Goal: Task Accomplishment & Management: Manage account settings

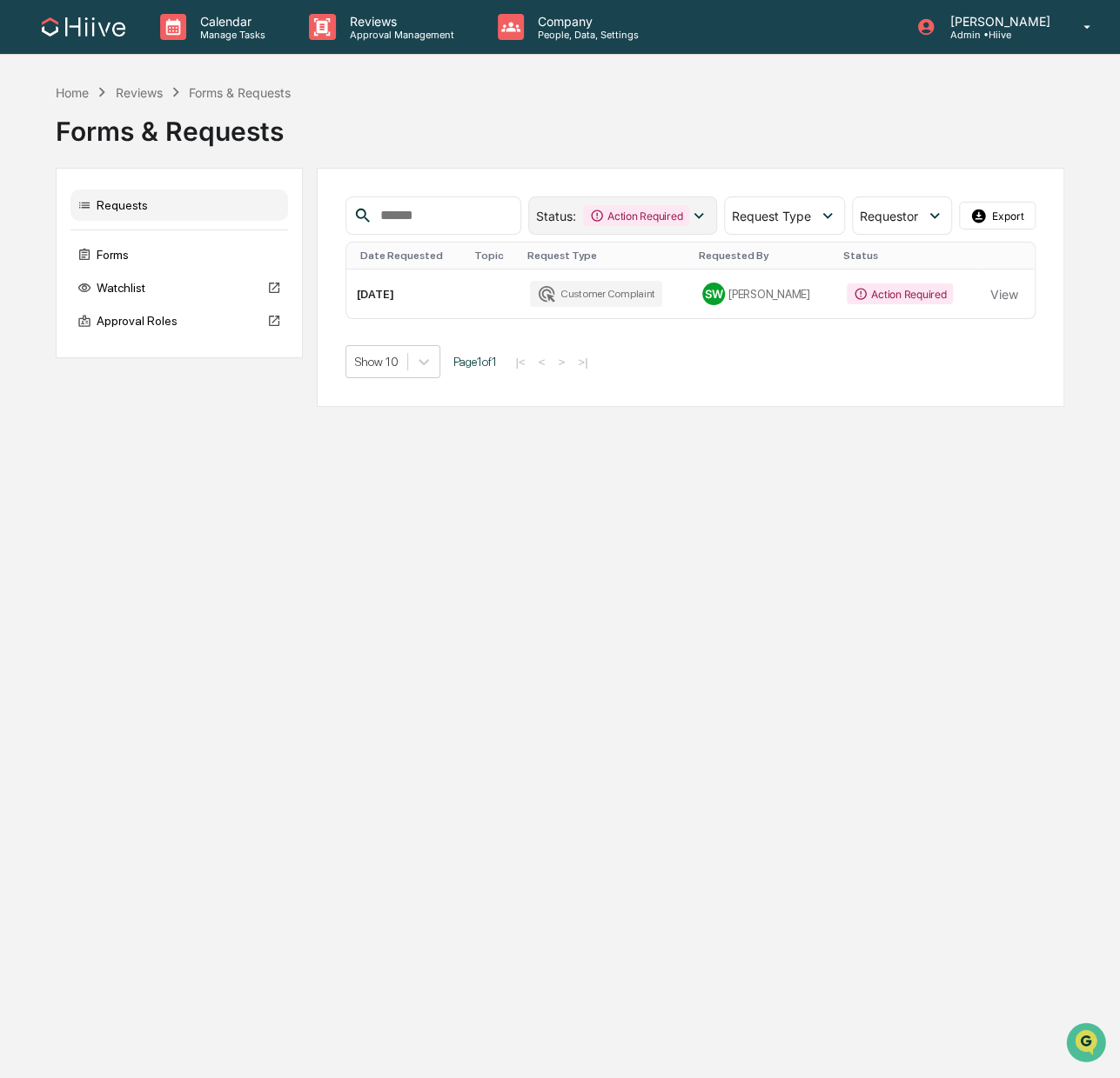
click at [645, 221] on div "Action Required" at bounding box center [636, 216] width 106 height 21
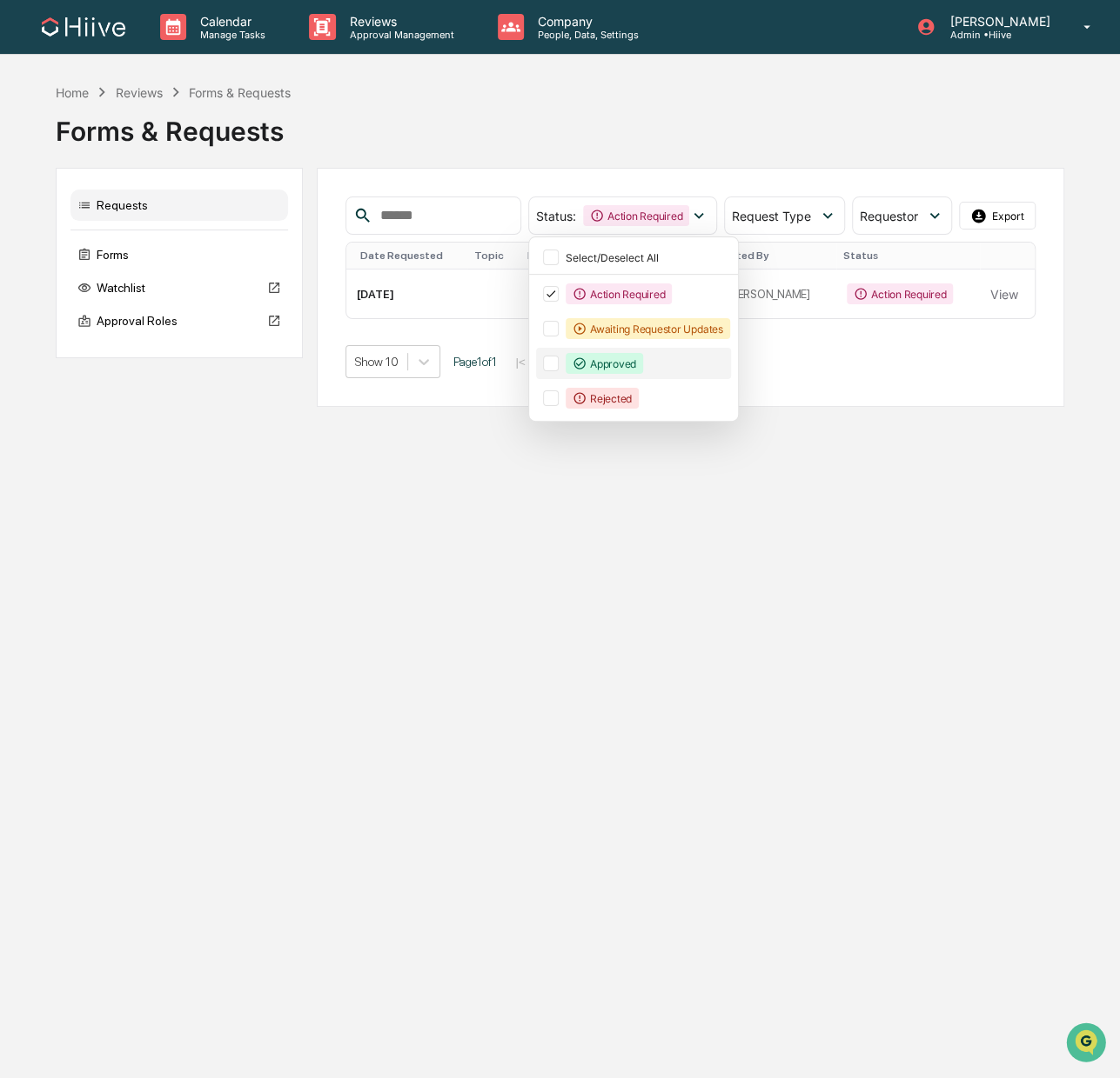
click at [642, 348] on div "Approved" at bounding box center [634, 363] width 195 height 31
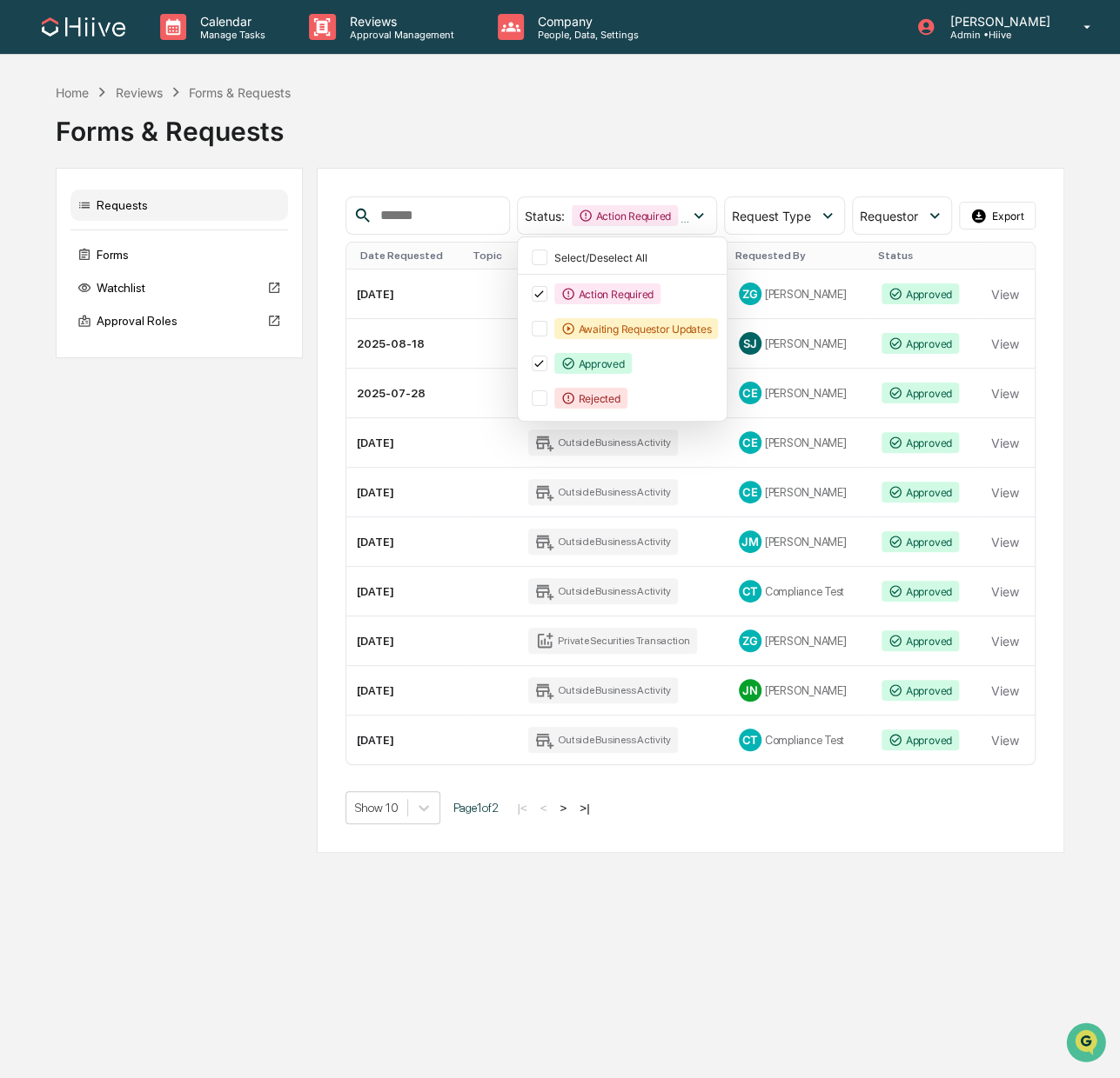
click at [188, 651] on div "Requests Forms Watchlist Approval Roles Status : Action Required Approved Selec…" at bounding box center [559, 510] width 1007 height 686
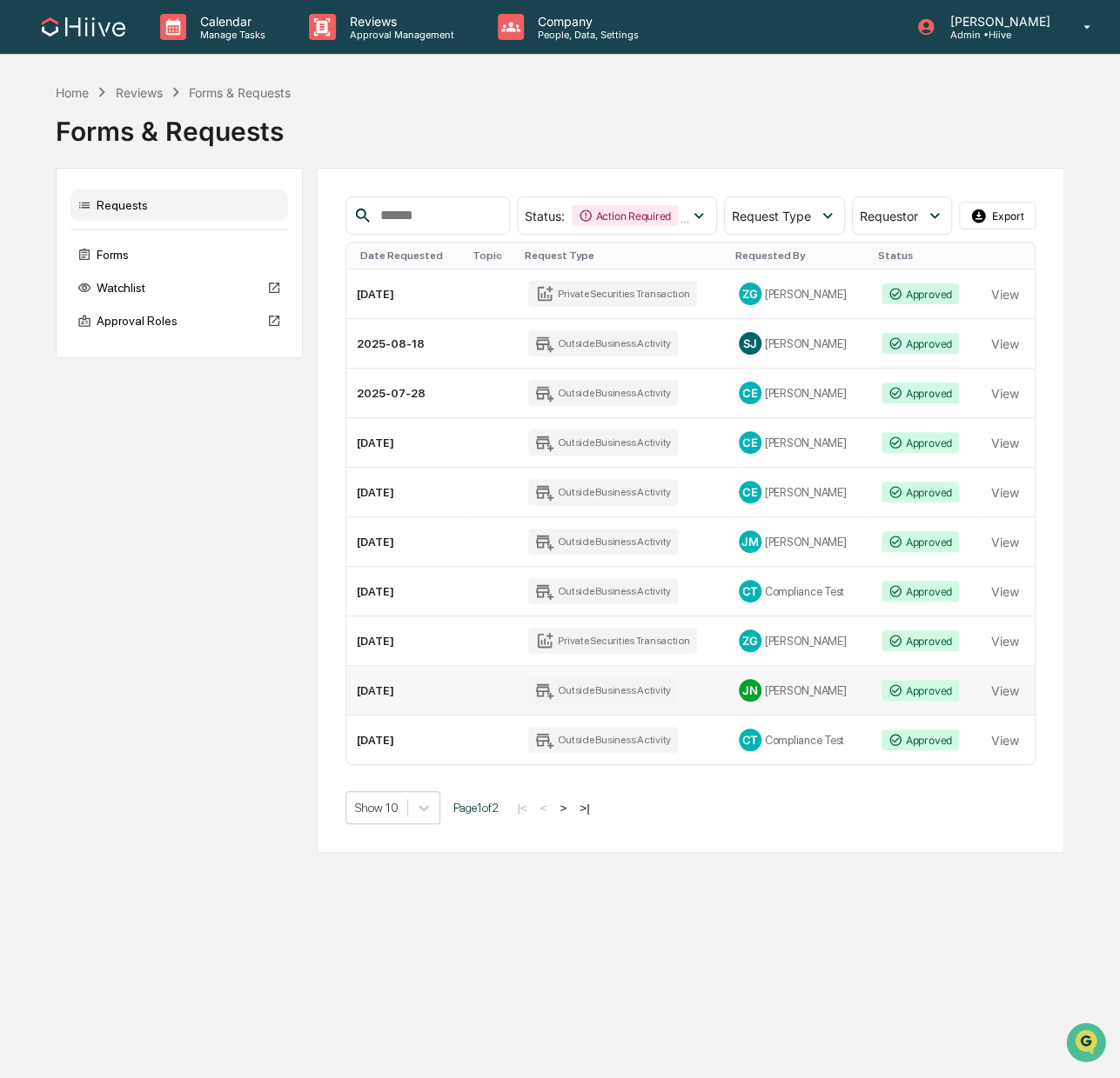
click at [583, 692] on div "Outside Business Activity" at bounding box center [603, 690] width 150 height 26
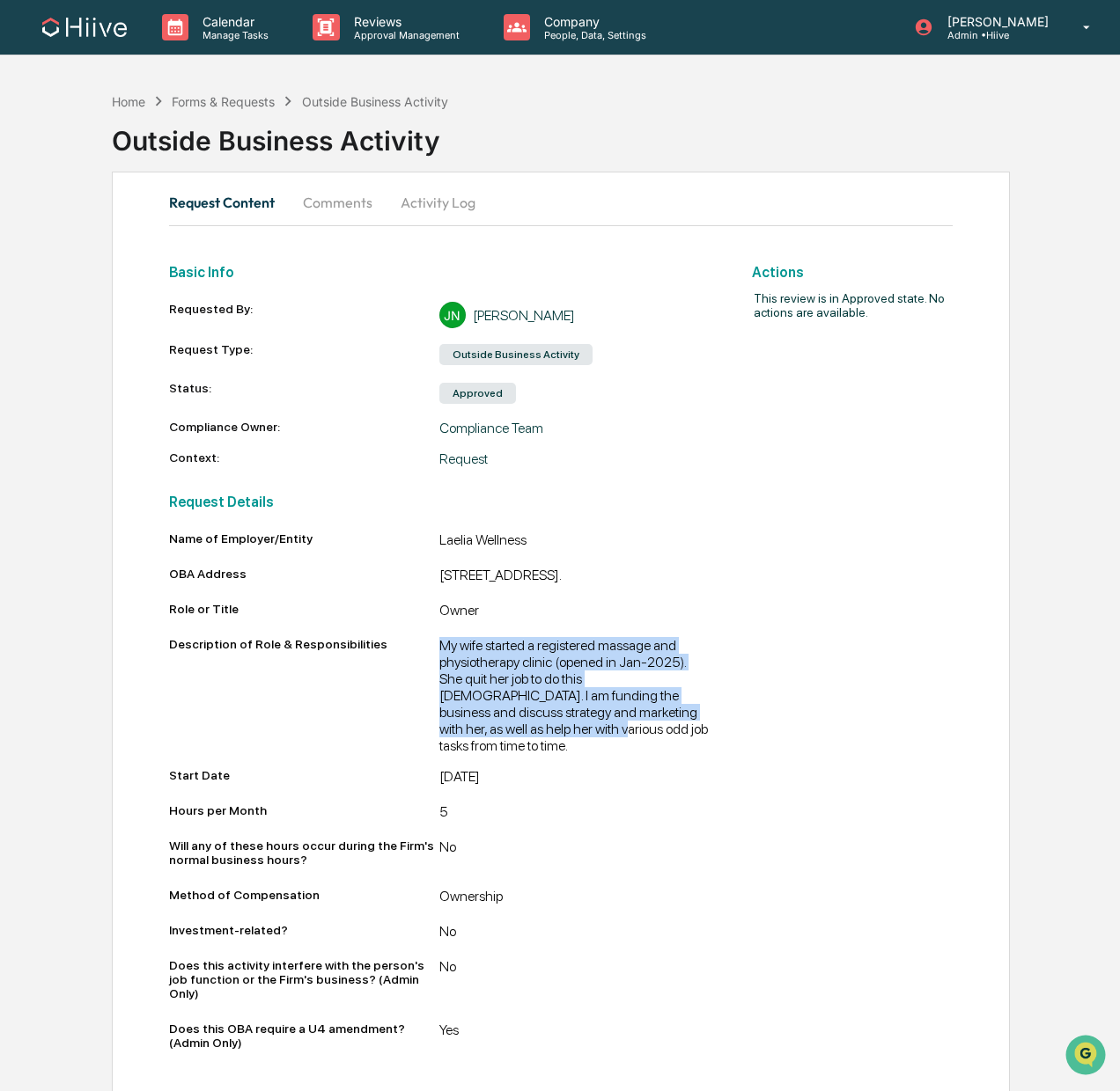
drag, startPoint x: 439, startPoint y: 662, endPoint x: 604, endPoint y: 745, distance: 184.7
click at [604, 745] on div "My wife started a registered massage and physiotherapy clinic (opened in Jan-20…" at bounding box center [574, 696] width 270 height 117
